Goal: Information Seeking & Learning: Learn about a topic

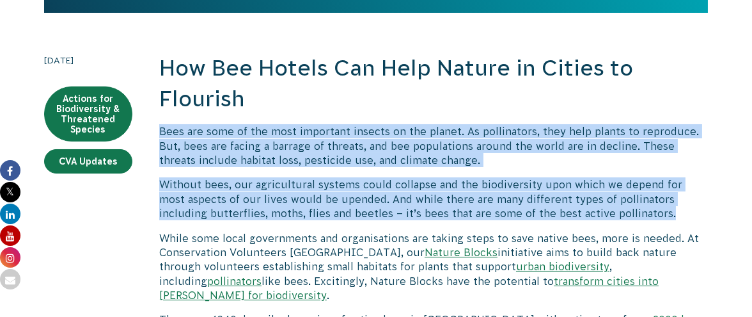
drag, startPoint x: 159, startPoint y: 132, endPoint x: 691, endPoint y: 214, distance: 538.8
copy div "Bees are some of the most important insects on the planet. As pollinators, they…"
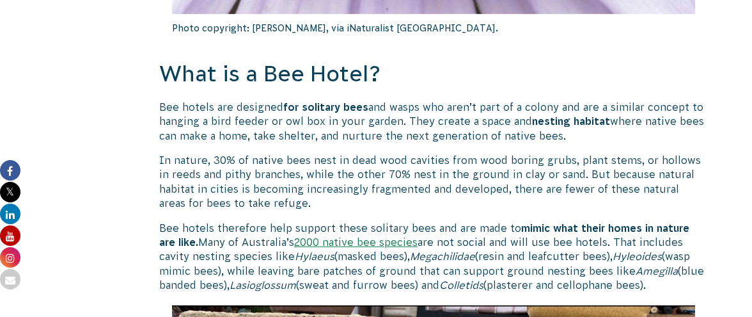
scroll to position [1608, 0]
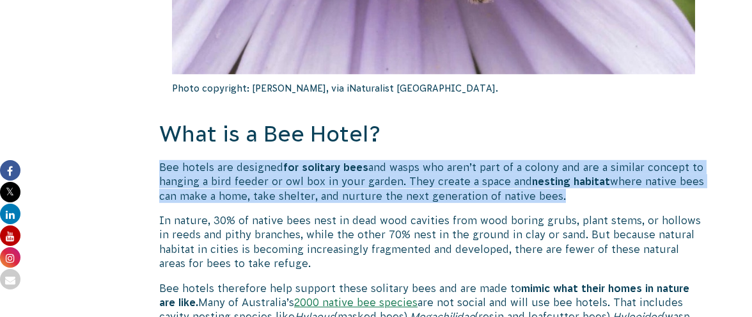
drag, startPoint x: 159, startPoint y: 121, endPoint x: 590, endPoint y: 152, distance: 432.1
click at [590, 160] on p "Bee hotels are designed for solitary bees and wasps who aren’t part of a colony…" at bounding box center [433, 181] width 549 height 43
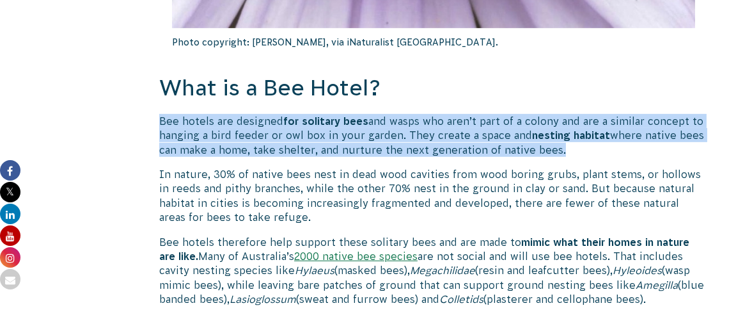
scroll to position [1672, 0]
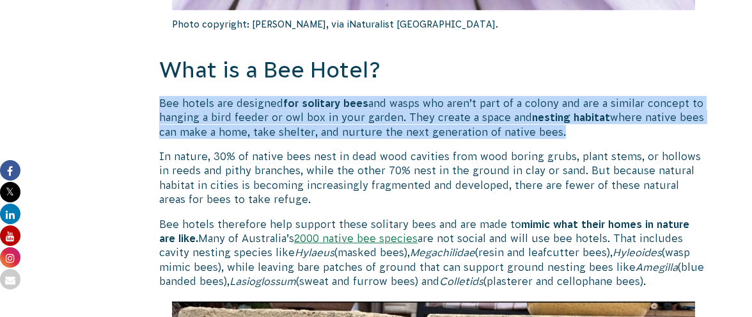
copy p "Bee hotels are designed for solitary bees and wasps who aren’t part of a colony…"
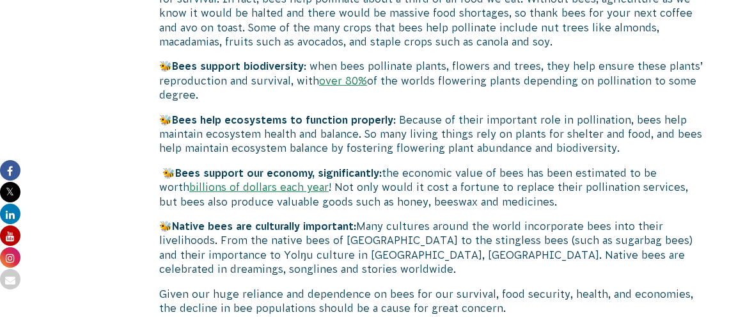
scroll to position [3014, 0]
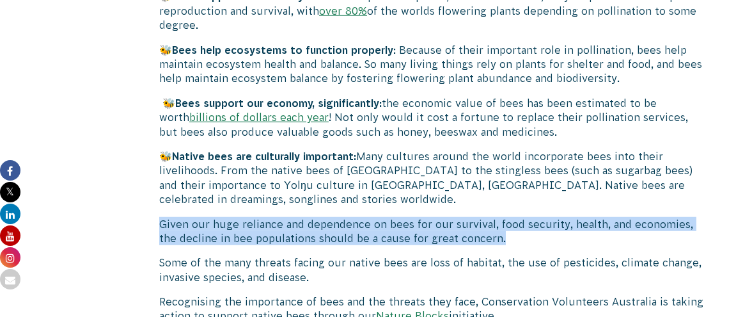
drag, startPoint x: 161, startPoint y: 177, endPoint x: 506, endPoint y: 189, distance: 345.5
click at [506, 217] on p "Given our huge reliance and dependence on bees for our survival, food security,…" at bounding box center [433, 231] width 549 height 29
copy p "Given our huge reliance and dependence on bees for our survival, food security,…"
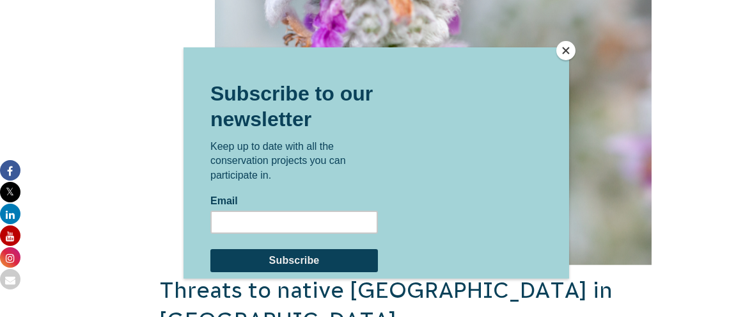
scroll to position [3846, 0]
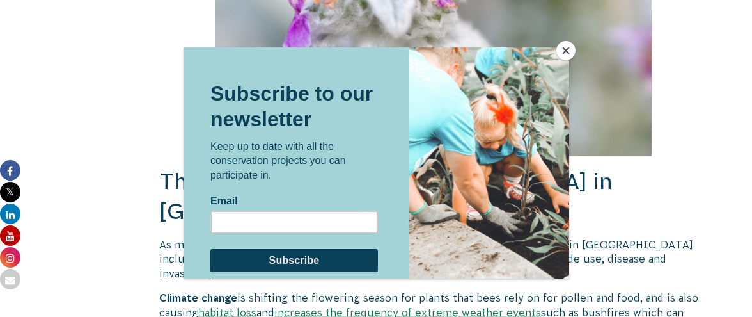
click at [572, 49] on button "Close" at bounding box center [565, 50] width 19 height 19
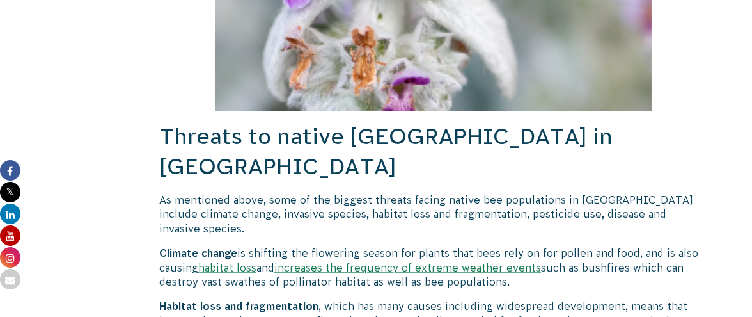
scroll to position [3910, 0]
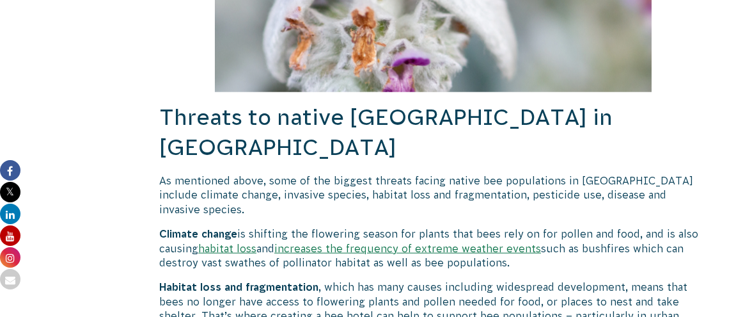
click at [273, 279] on p "Habitat loss and fragmentation , which has many causes including widespread dev…" at bounding box center [433, 308] width 549 height 58
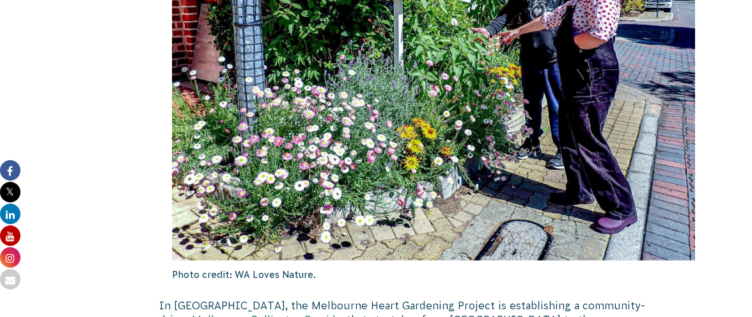
scroll to position [4805, 0]
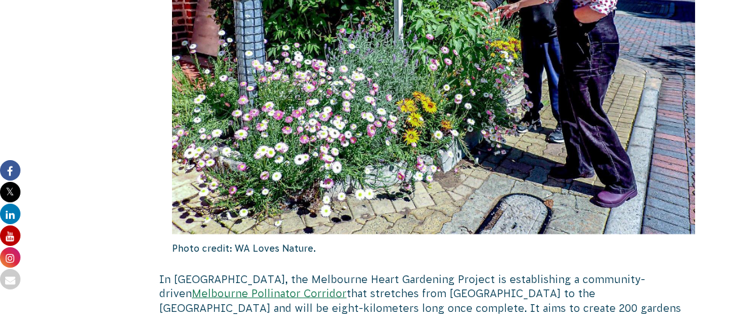
drag, startPoint x: 176, startPoint y: 233, endPoint x: 370, endPoint y: 245, distance: 193.5
copy p "ne thing that every Australian can do is to create a bee hotel in your garden, …"
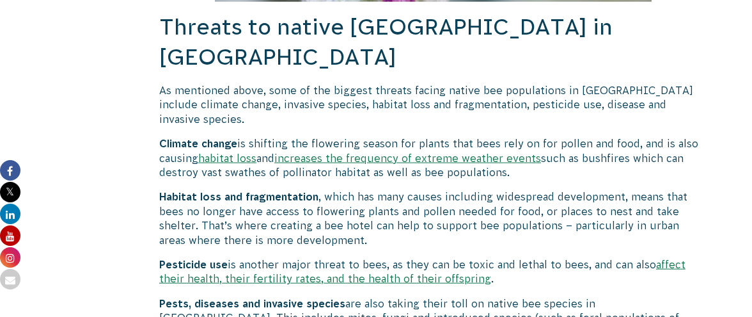
scroll to position [3974, 0]
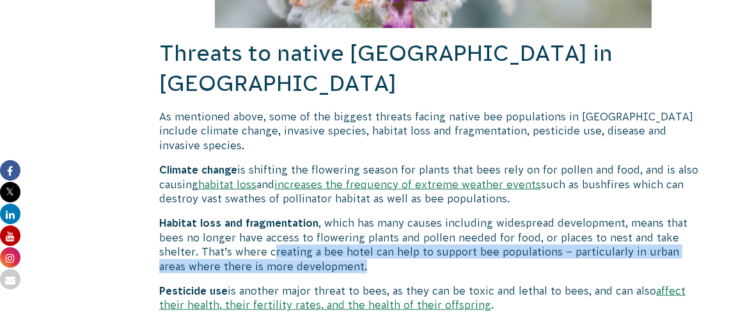
drag, startPoint x: 274, startPoint y: 162, endPoint x: 712, endPoint y: 171, distance: 437.5
copy p "reating a bee hotel can help to support bee populations – particularly in urban…"
